Goal: Find specific page/section: Find specific page/section

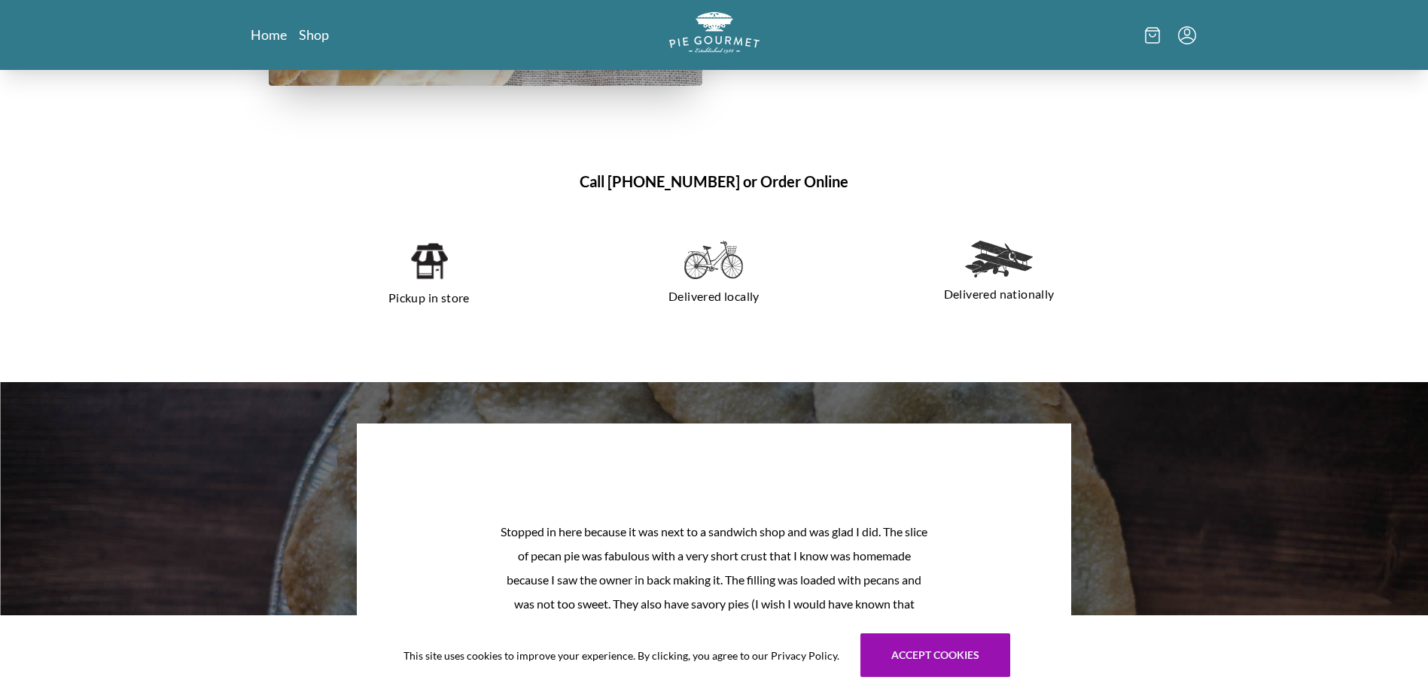
scroll to position [1100, 0]
click at [446, 242] on div "Pickup in store" at bounding box center [429, 276] width 273 height 93
drag, startPoint x: 446, startPoint y: 242, endPoint x: 430, endPoint y: 273, distance: 35.3
click at [430, 273] on img at bounding box center [428, 262] width 38 height 41
click at [448, 290] on p "Pickup in store" at bounding box center [429, 299] width 249 height 24
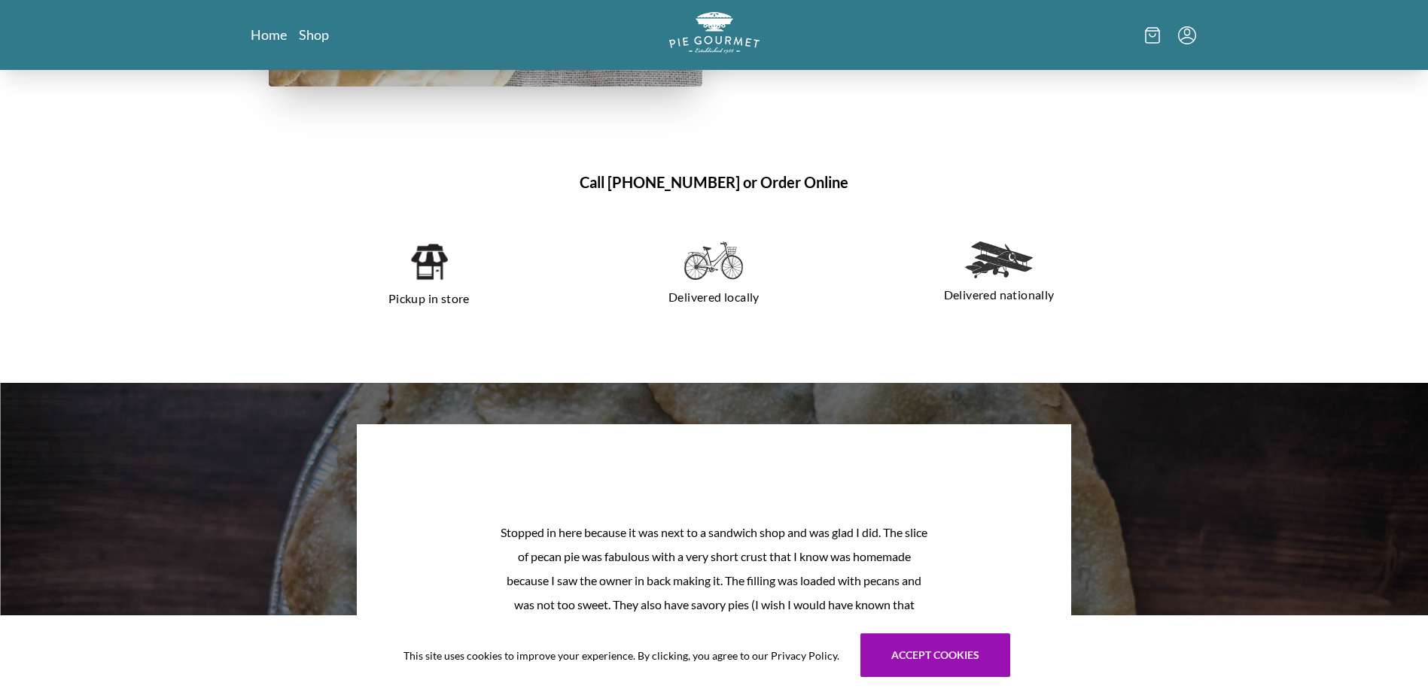
click at [423, 304] on p "Pickup in store" at bounding box center [429, 299] width 249 height 24
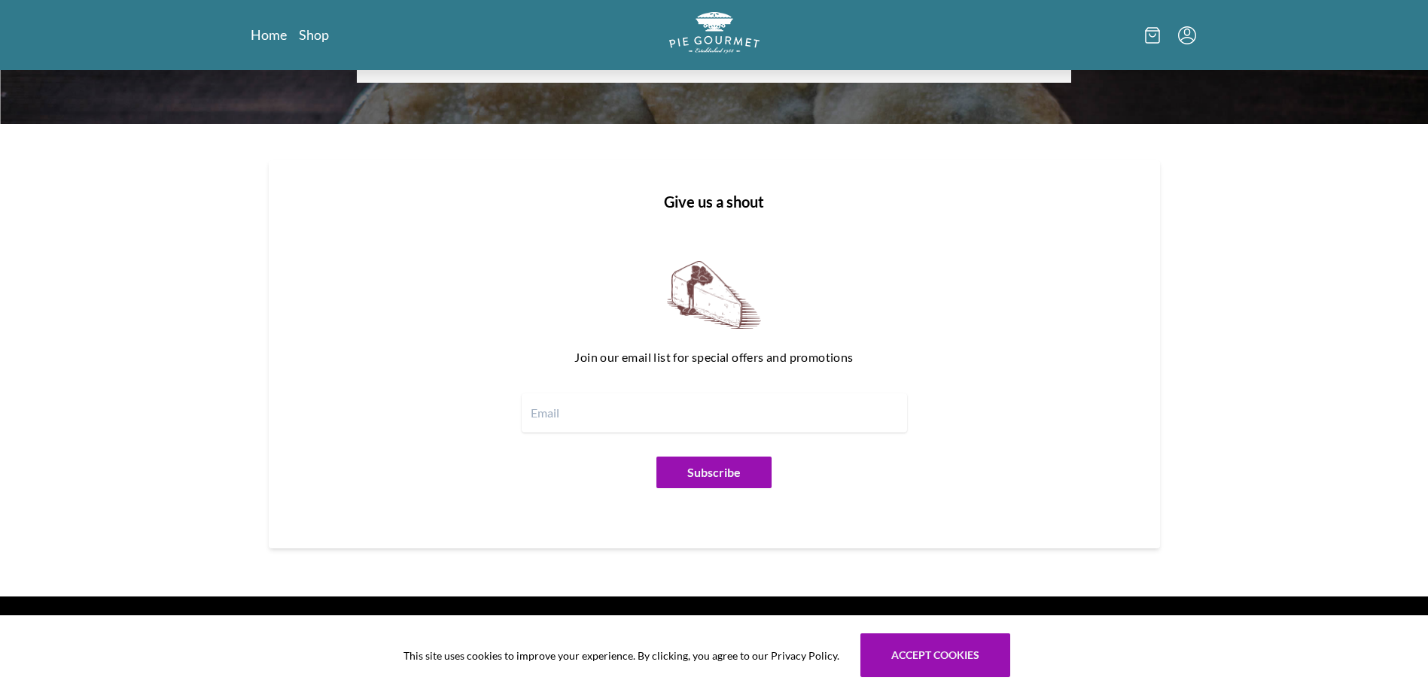
scroll to position [1828, 0]
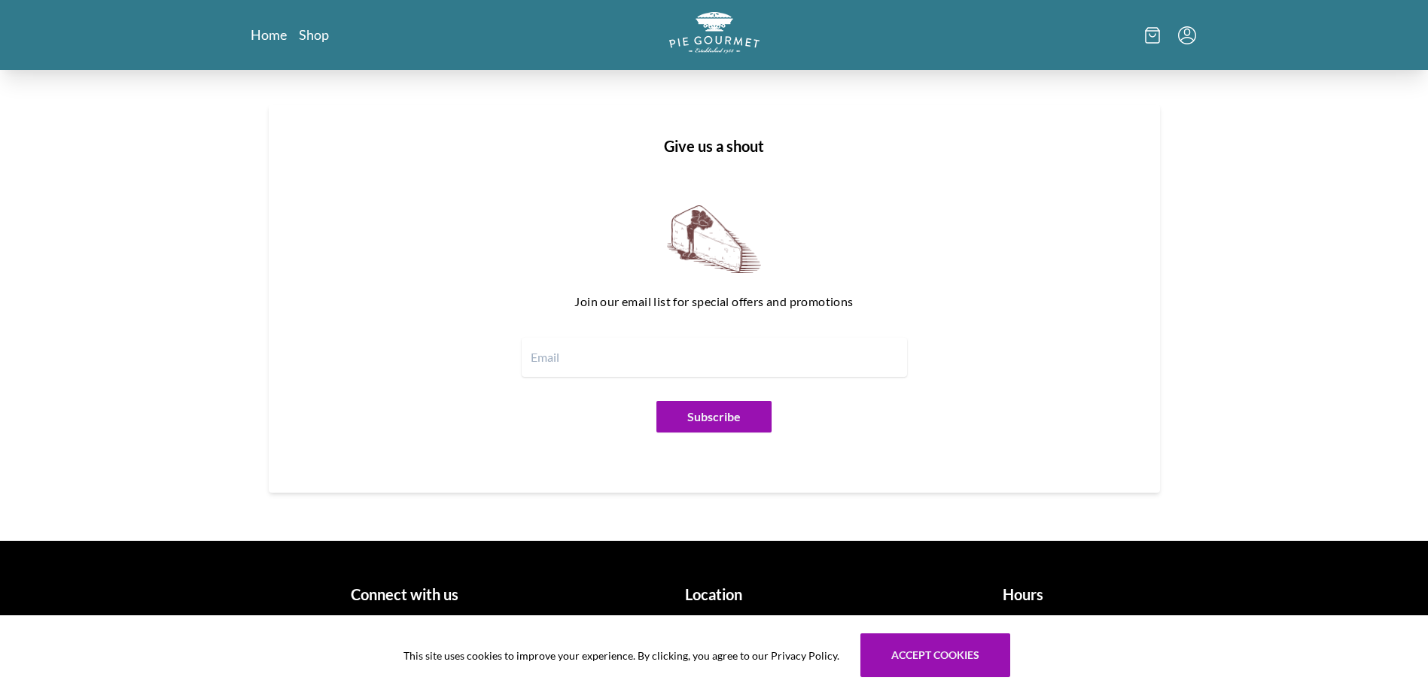
click at [723, 595] on h1 "Location" at bounding box center [713, 594] width 297 height 23
click at [951, 674] on button "Accept cookies" at bounding box center [935, 656] width 150 height 44
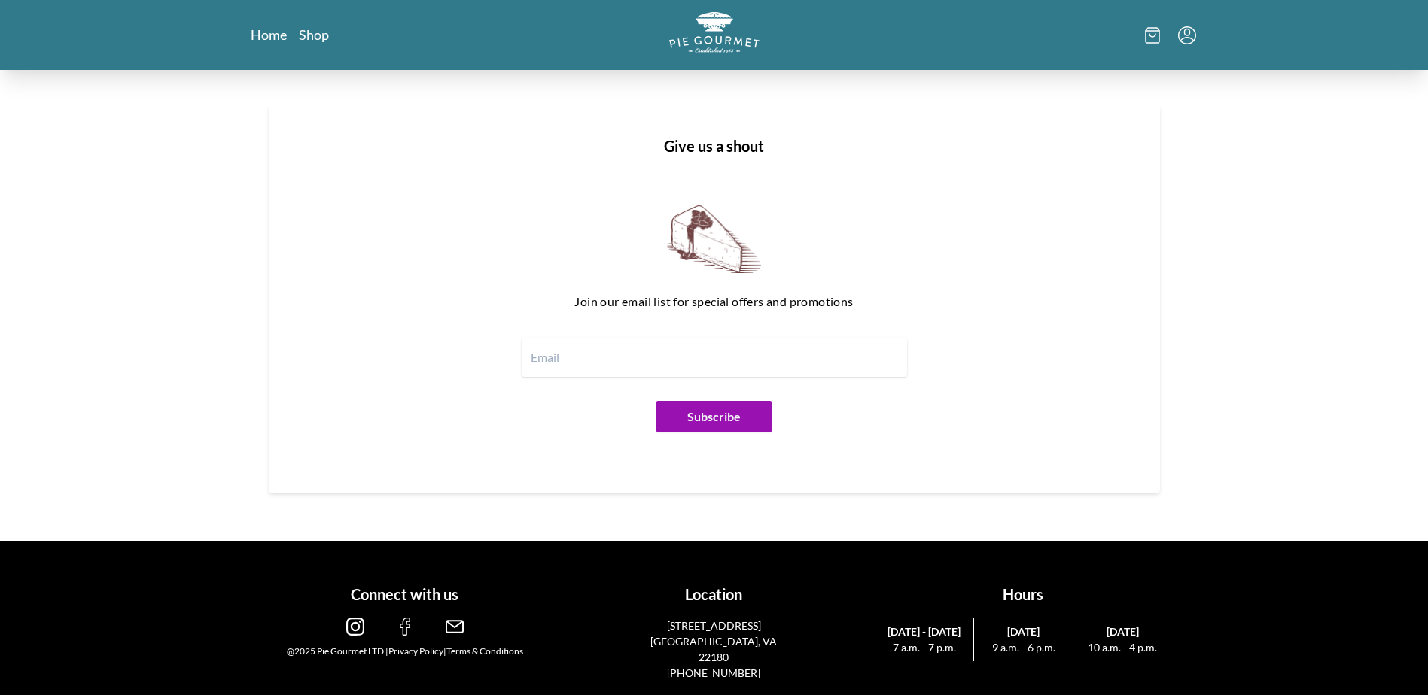
click at [705, 601] on h1 "Location" at bounding box center [713, 594] width 297 height 23
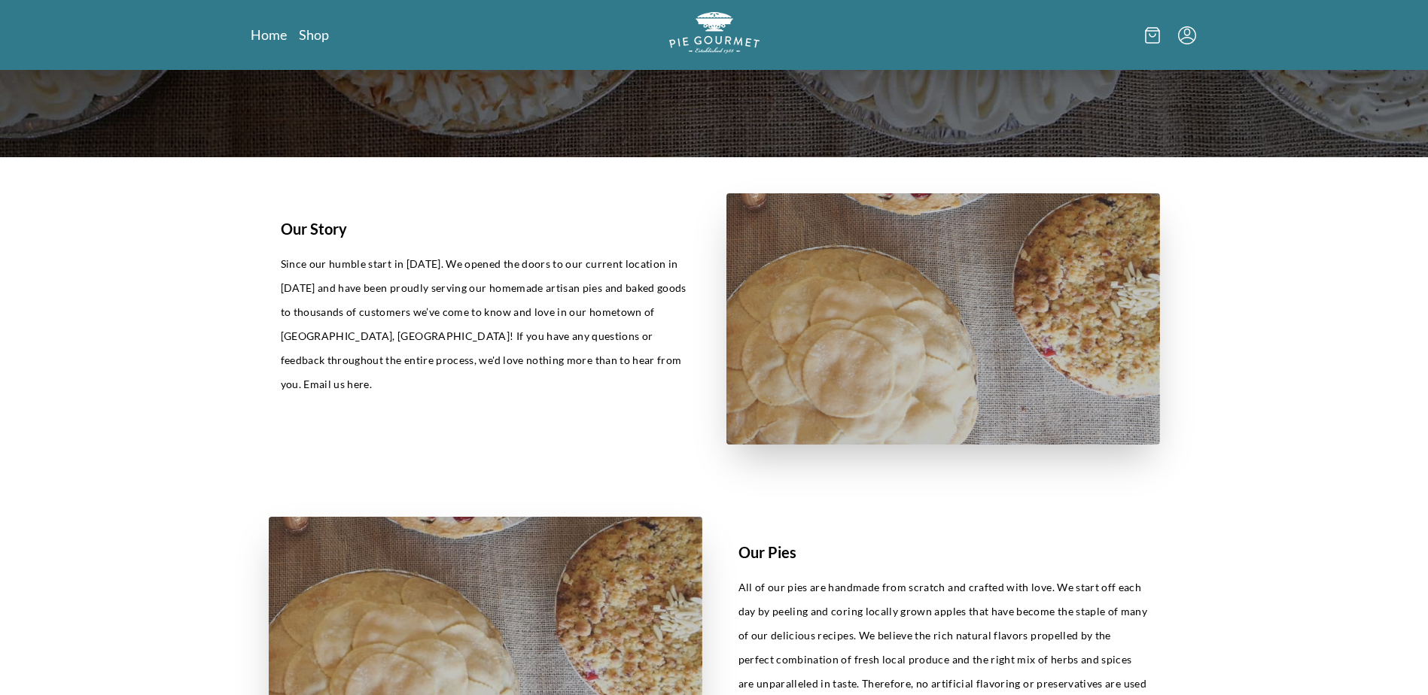
scroll to position [398, 0]
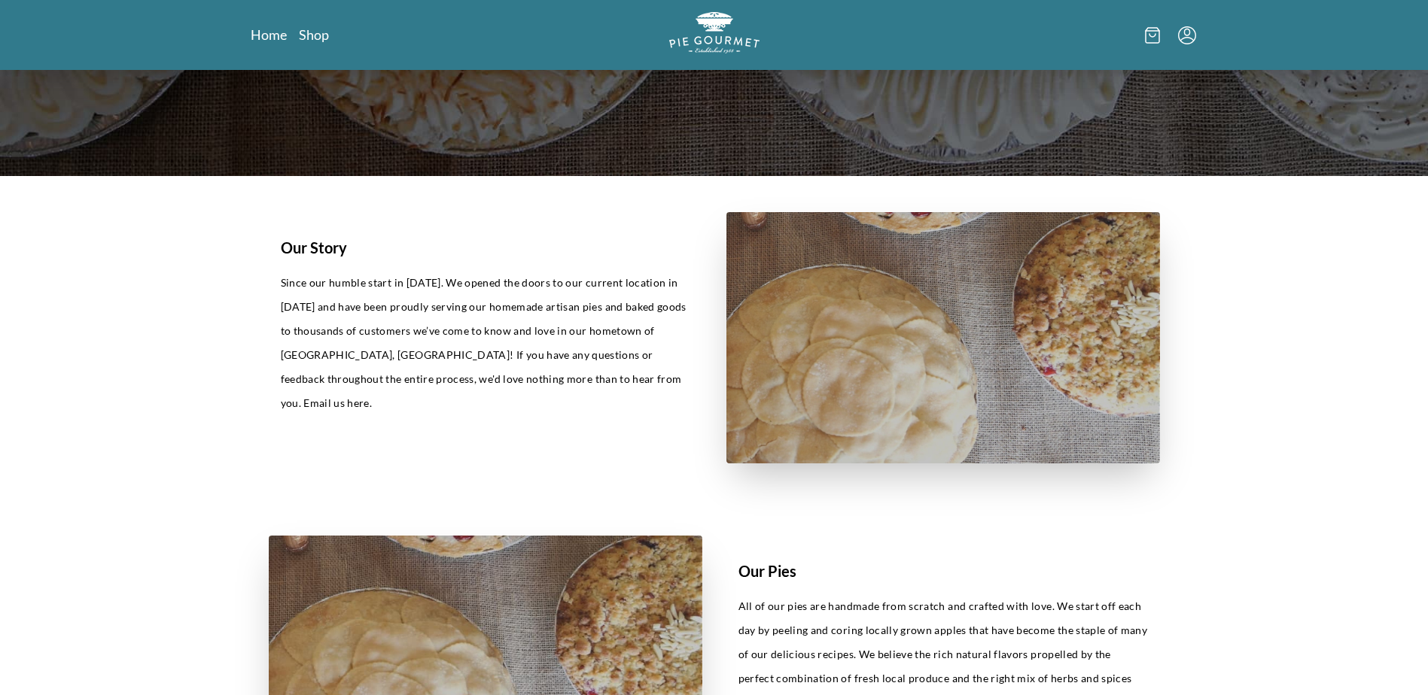
click at [1187, 39] on icon "Menu" at bounding box center [1187, 35] width 18 height 18
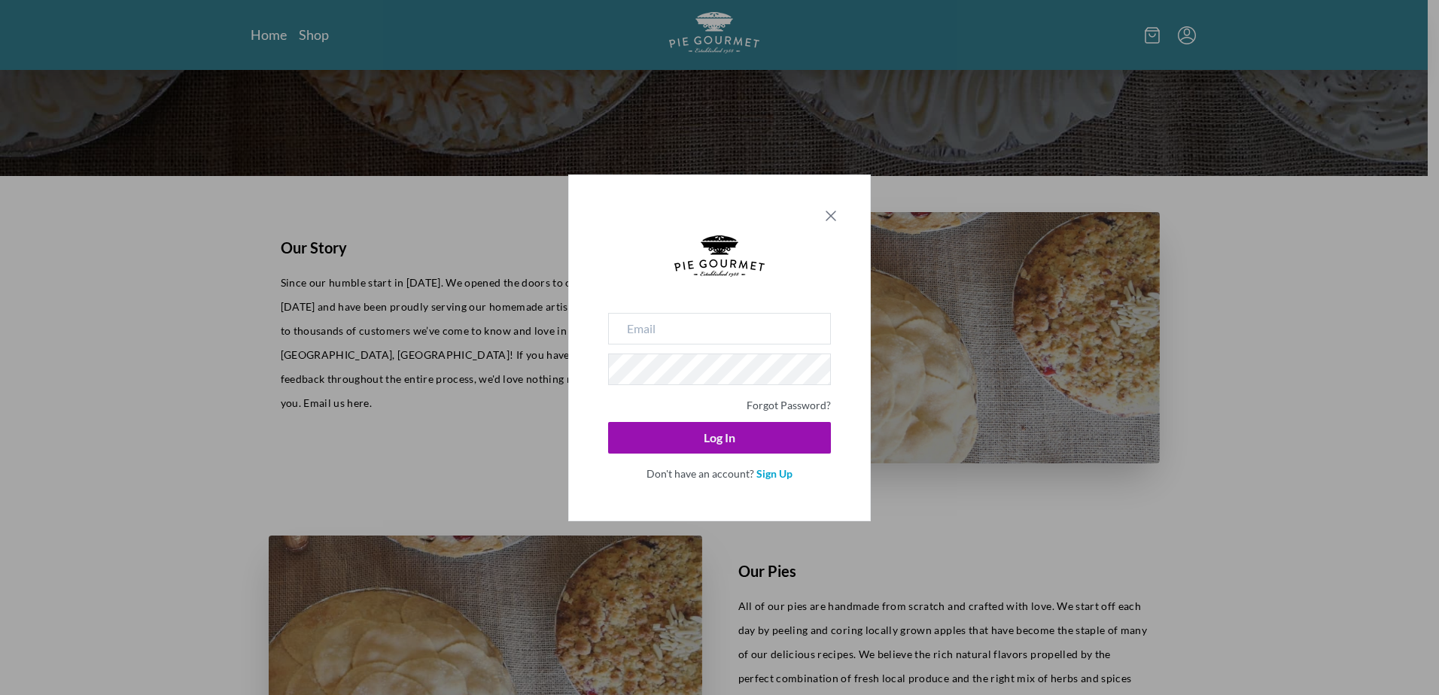
click at [828, 220] on icon "Close panel" at bounding box center [831, 216] width 18 height 18
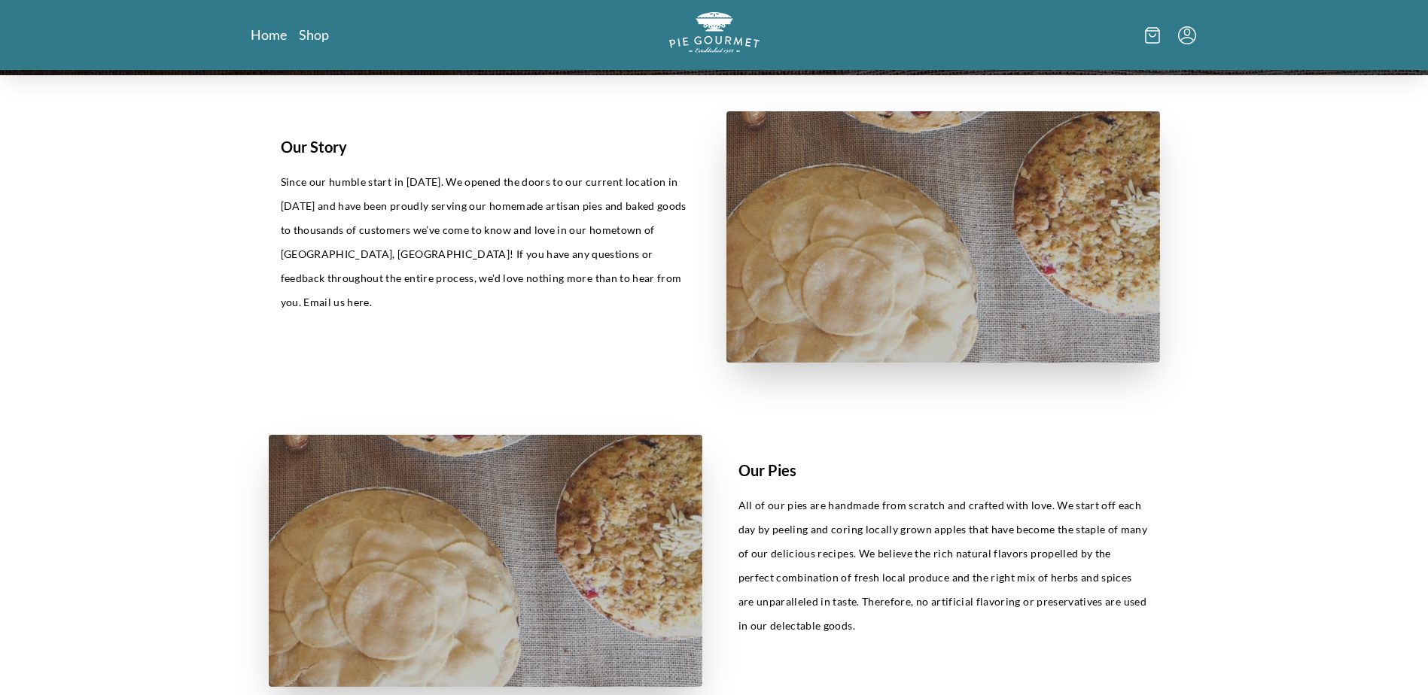
scroll to position [473, 0]
